Goal: Task Accomplishment & Management: Complete application form

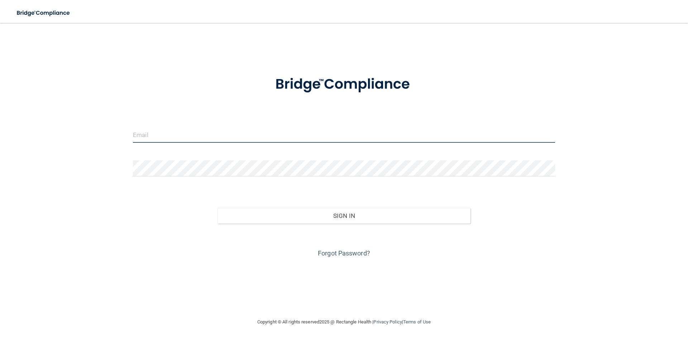
click at [211, 136] on input "email" at bounding box center [344, 135] width 422 height 16
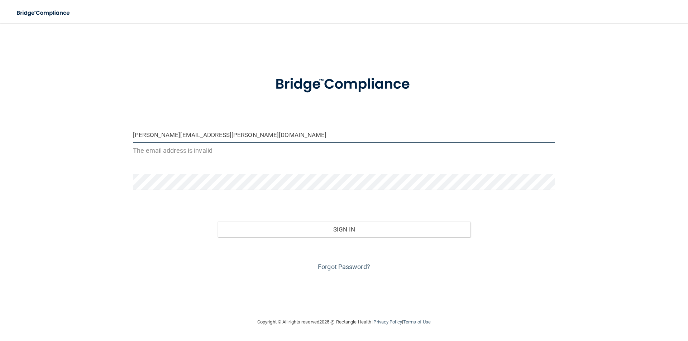
type input "[PERSON_NAME][EMAIL_ADDRESS][PERSON_NAME][DOMAIN_NAME]"
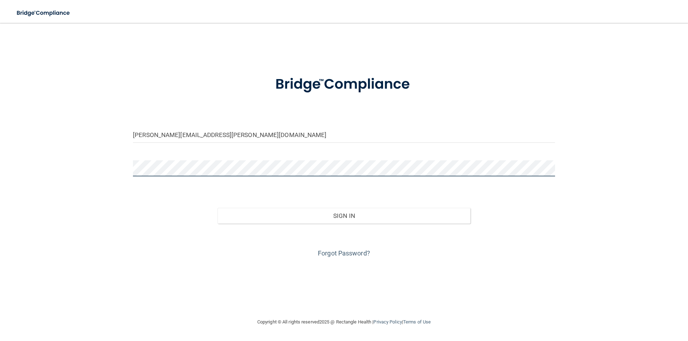
click at [217, 208] on button "Sign In" at bounding box center [343, 216] width 253 height 16
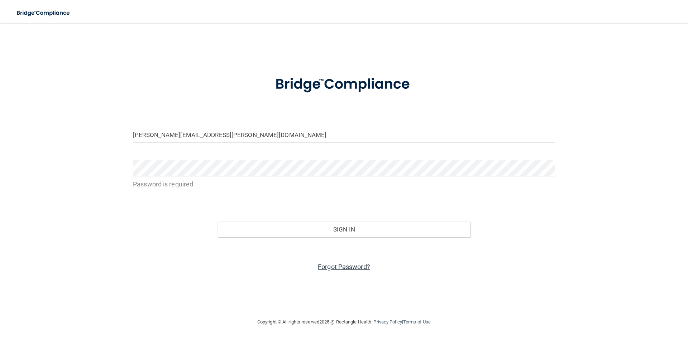
click at [347, 268] on link "Forgot Password?" at bounding box center [344, 267] width 52 height 8
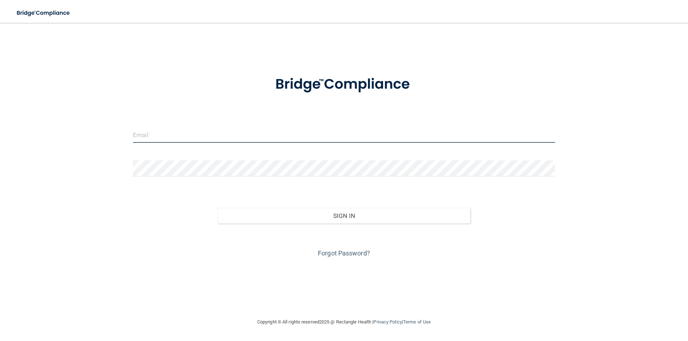
click at [171, 132] on input "email" at bounding box center [344, 135] width 422 height 16
type input "[PERSON_NAME][EMAIL_ADDRESS][PERSON_NAME][DOMAIN_NAME]"
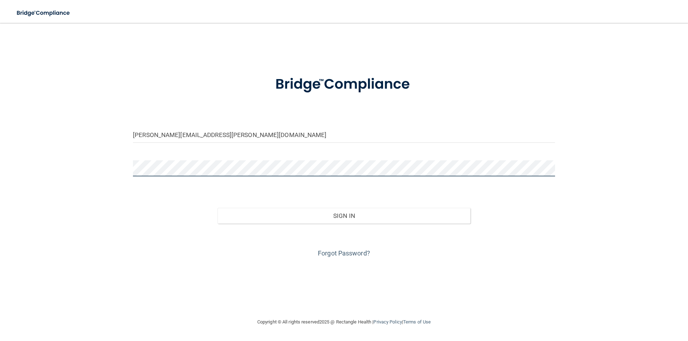
click at [217, 208] on button "Sign In" at bounding box center [343, 216] width 253 height 16
